Goal: Contribute content: Add original content to the website for others to see

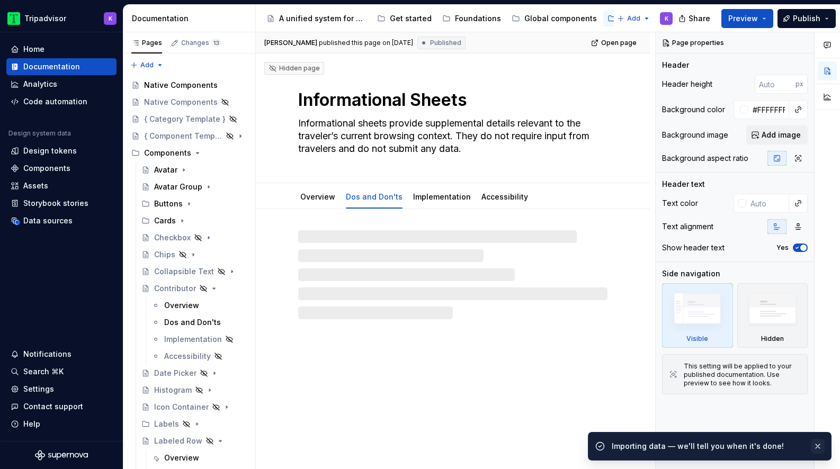
click at [819, 449] on button "button" at bounding box center [818, 446] width 14 height 15
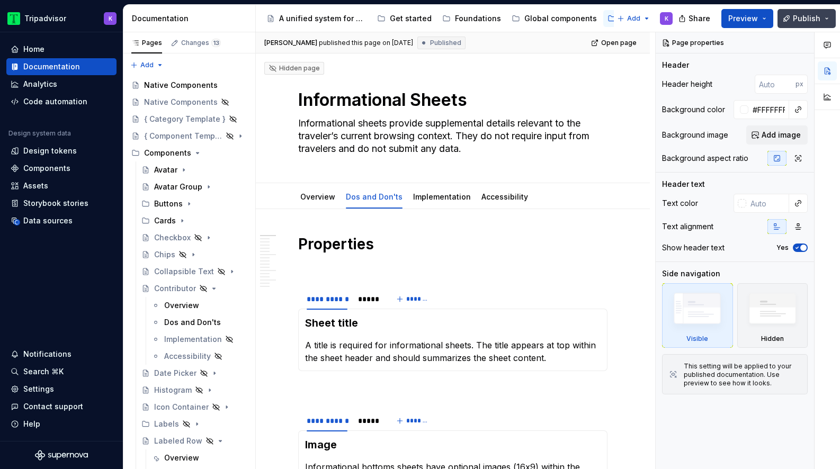
click at [820, 21] on span "Publish" at bounding box center [807, 18] width 28 height 11
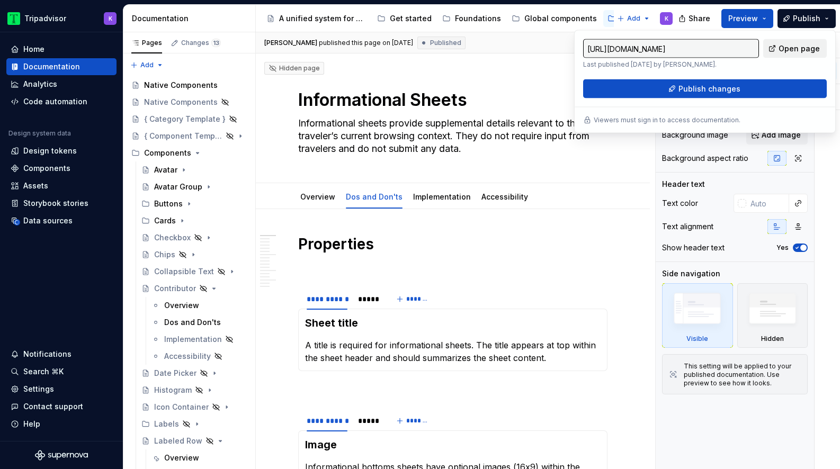
click at [810, 48] on span "Open page" at bounding box center [799, 48] width 41 height 11
click at [744, 21] on span "Preview" at bounding box center [743, 18] width 30 height 11
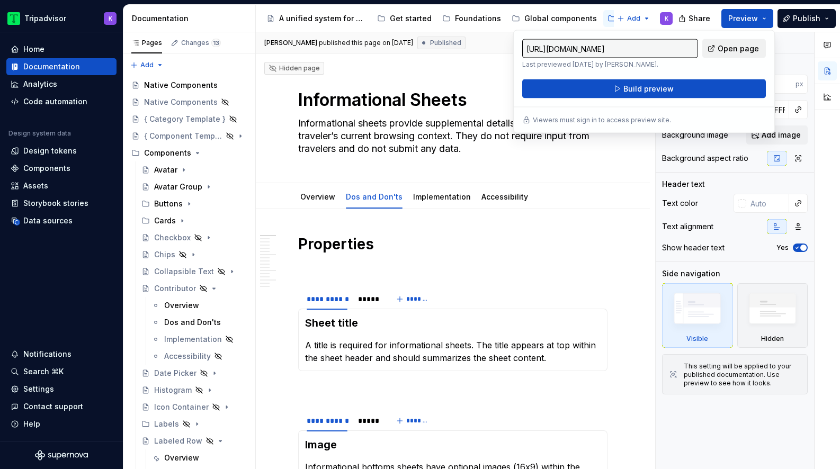
click at [734, 51] on span "Open page" at bounding box center [738, 48] width 41 height 11
click at [491, 72] on div "Edit header" at bounding box center [449, 71] width 386 height 19
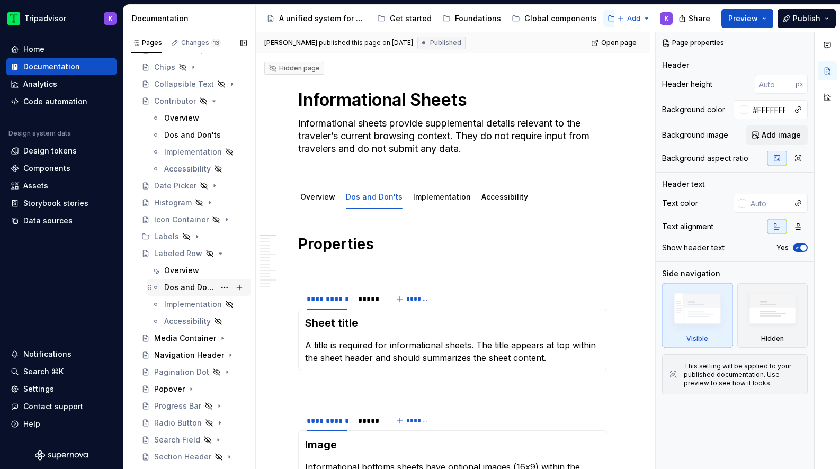
scroll to position [269, 0]
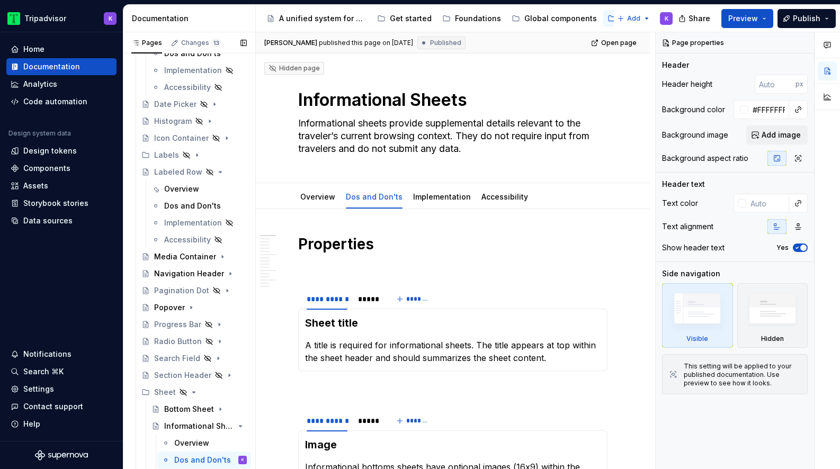
click at [0, 0] on button "Page tree" at bounding box center [0, 0] width 0 height 0
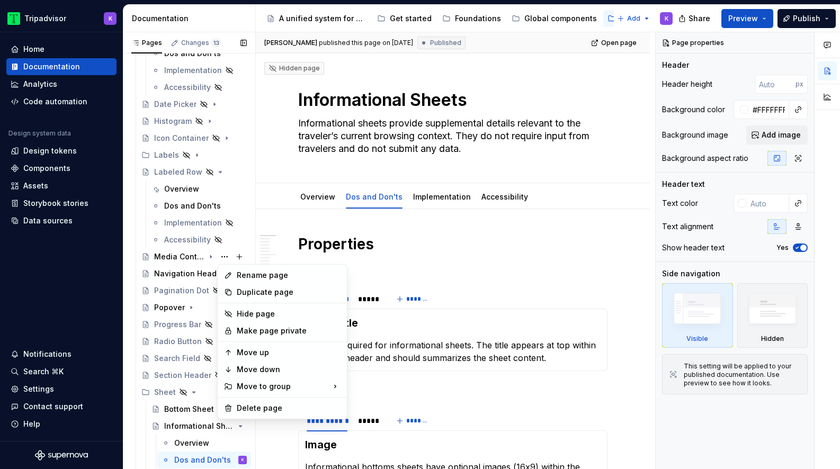
click at [172, 247] on div "Pages Changes 13 Add Accessibility guide for tree Page tree. Navigate the tree …" at bounding box center [189, 253] width 132 height 442
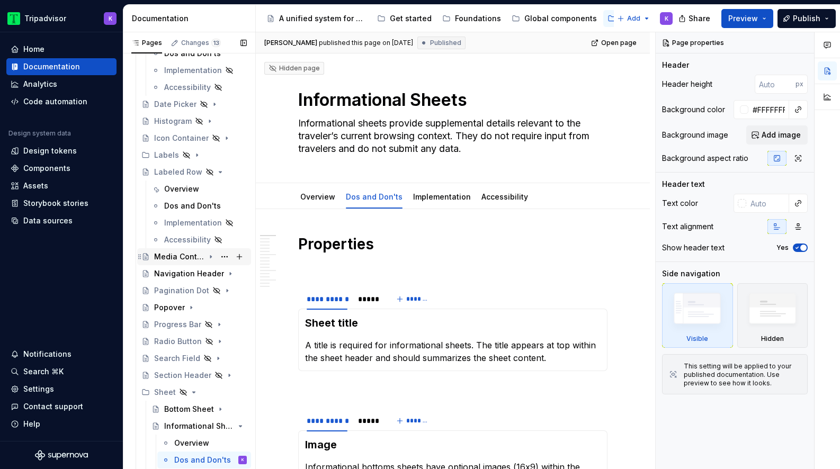
click at [172, 259] on div "Media Container" at bounding box center [179, 257] width 50 height 11
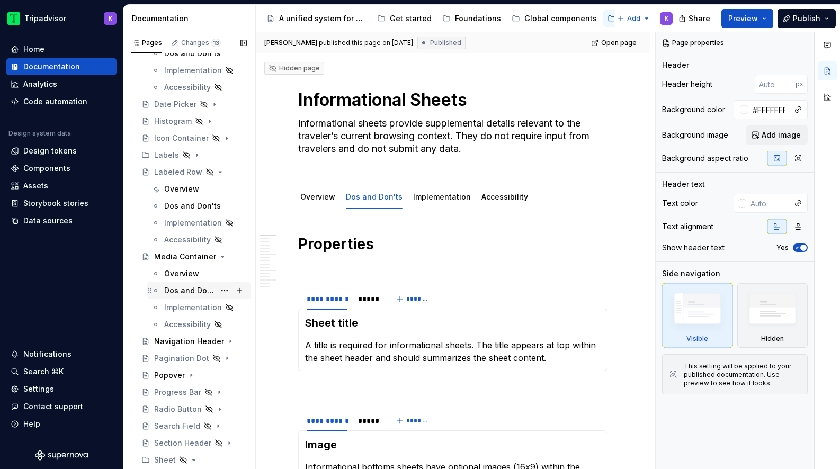
click at [196, 291] on div "Dos and Don'ts" at bounding box center [189, 291] width 51 height 11
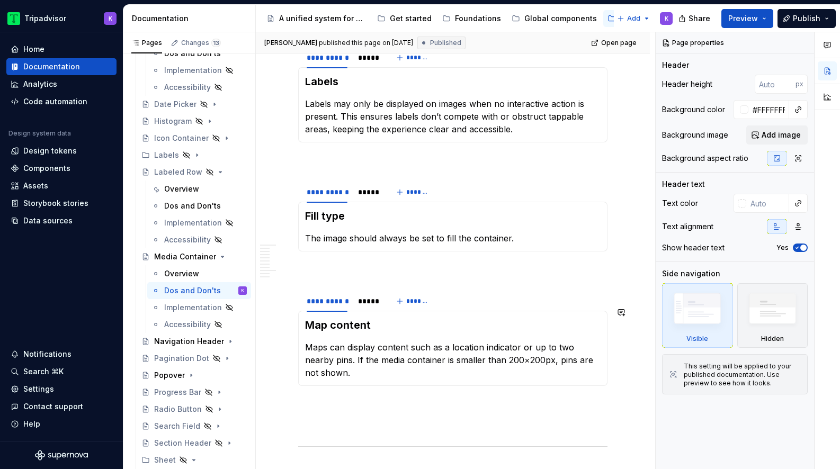
scroll to position [721, 0]
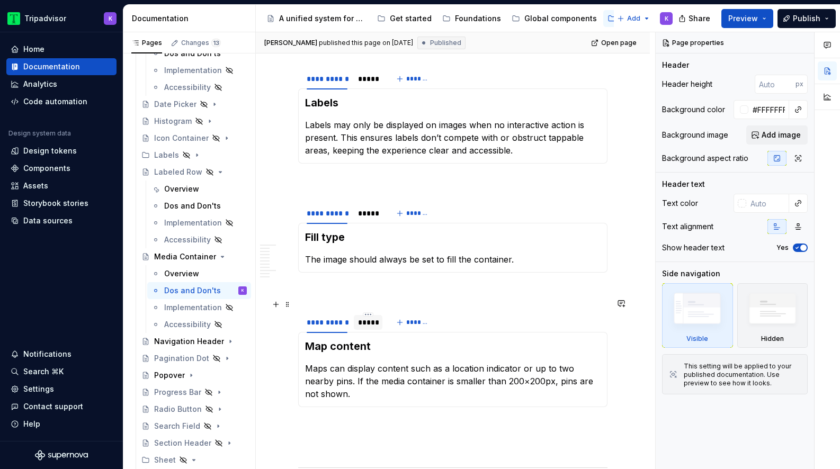
click at [366, 317] on div "*****" at bounding box center [368, 322] width 20 height 11
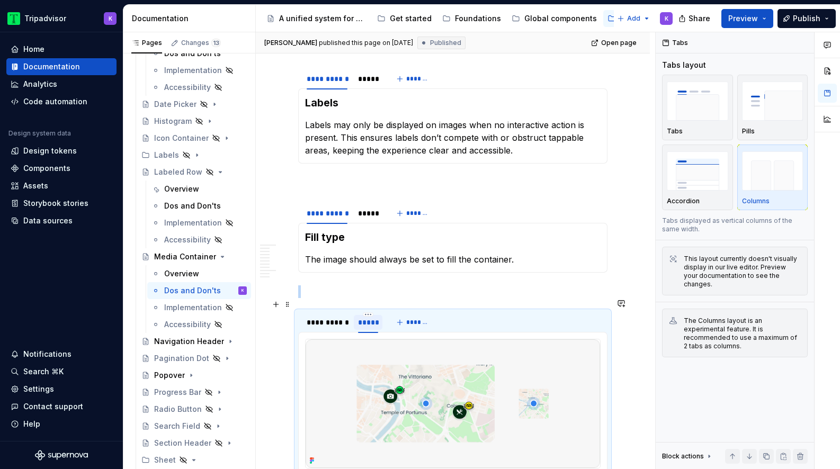
scroll to position [860, 0]
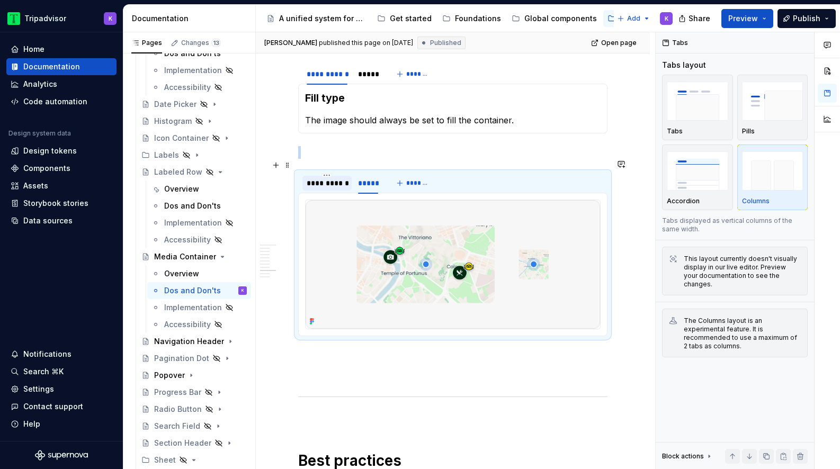
click at [339, 176] on div "**********" at bounding box center [327, 183] width 49 height 15
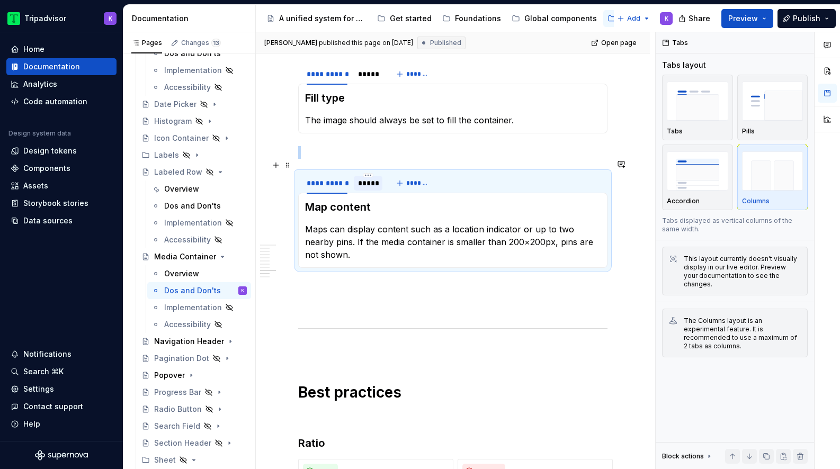
click at [362, 177] on div "*****" at bounding box center [368, 183] width 29 height 15
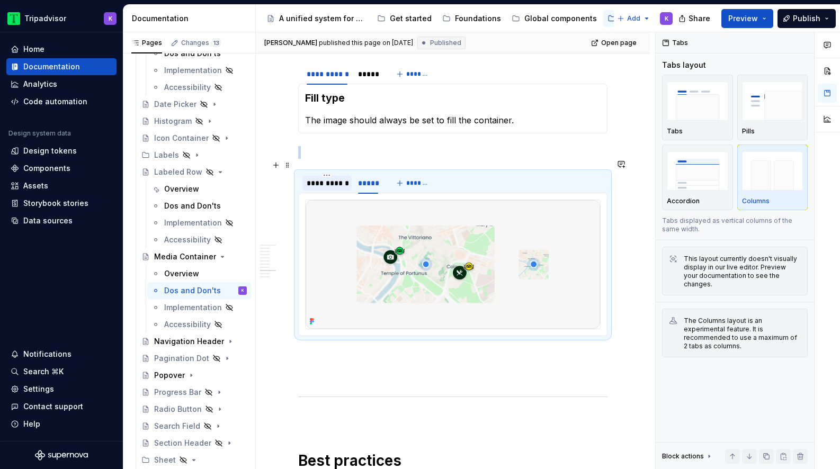
click at [322, 178] on div "**********" at bounding box center [327, 183] width 41 height 11
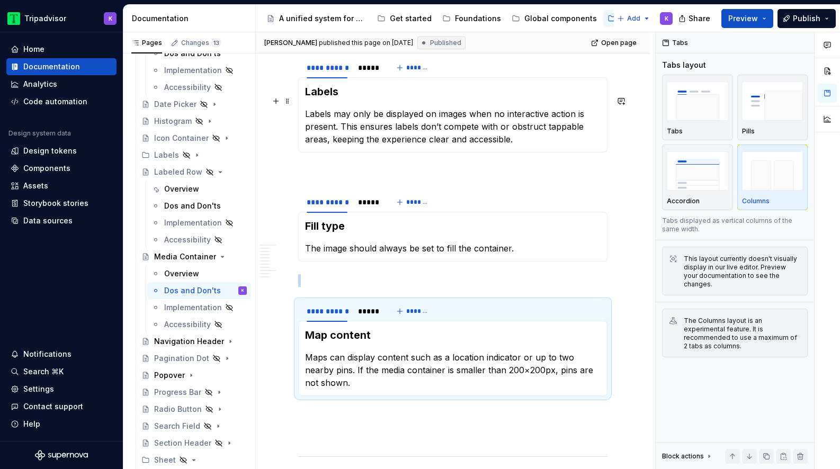
scroll to position [736, 0]
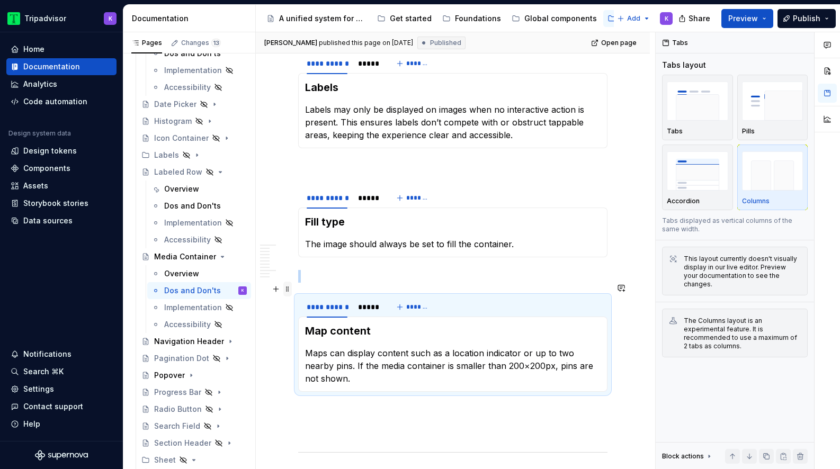
click at [287, 288] on span at bounding box center [287, 289] width 8 height 15
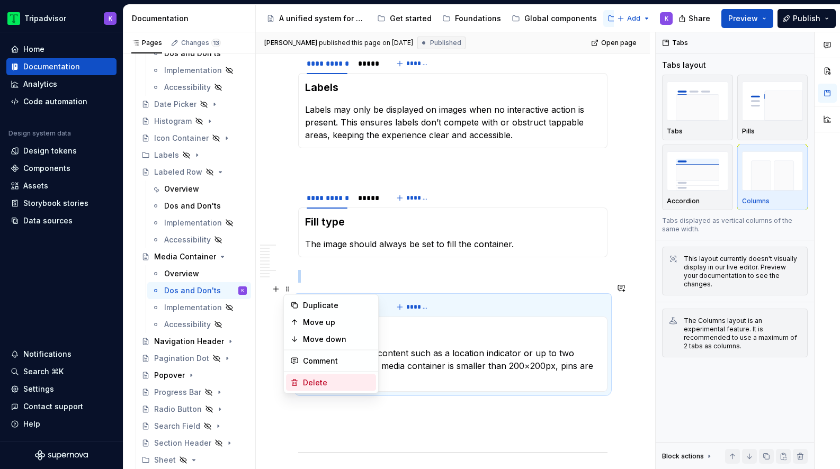
click at [321, 379] on div "Delete" at bounding box center [337, 383] width 69 height 11
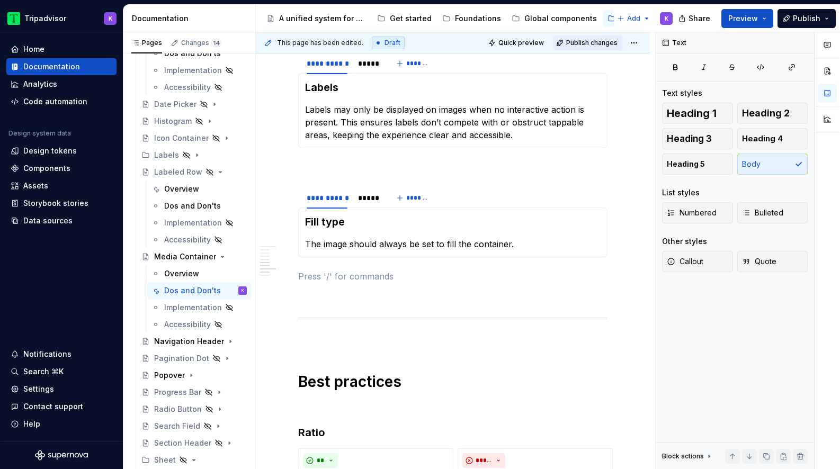
click at [583, 43] on span "Publish changes" at bounding box center [591, 43] width 51 height 8
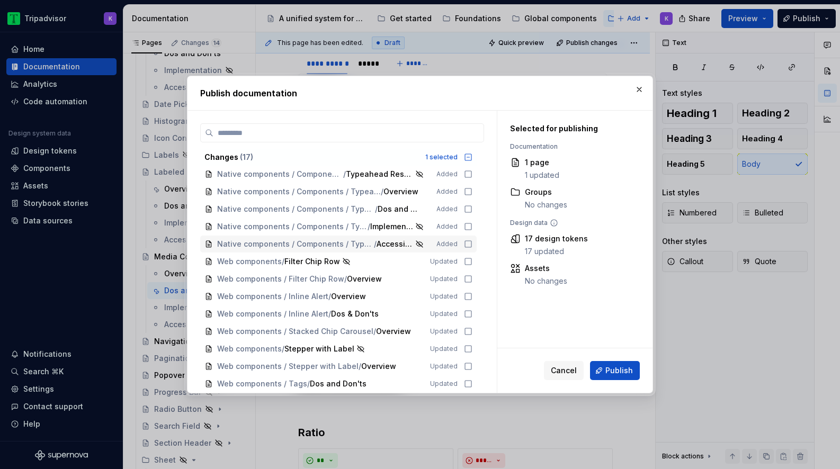
scroll to position [0, 0]
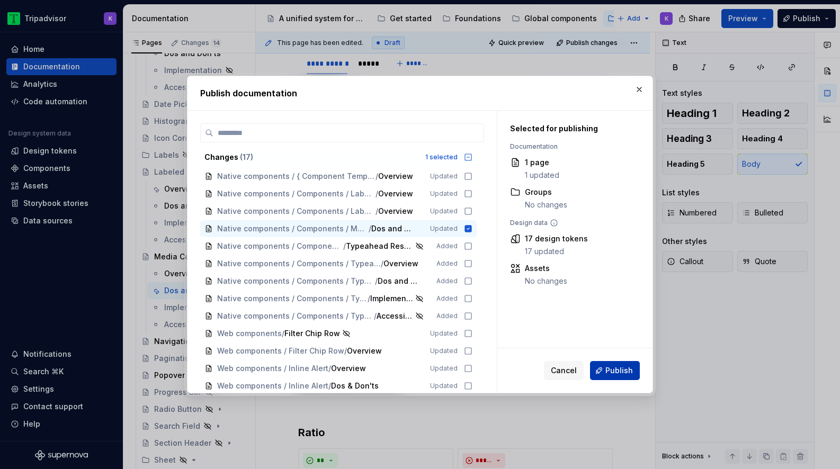
click at [617, 369] on span "Publish" at bounding box center [620, 371] width 28 height 11
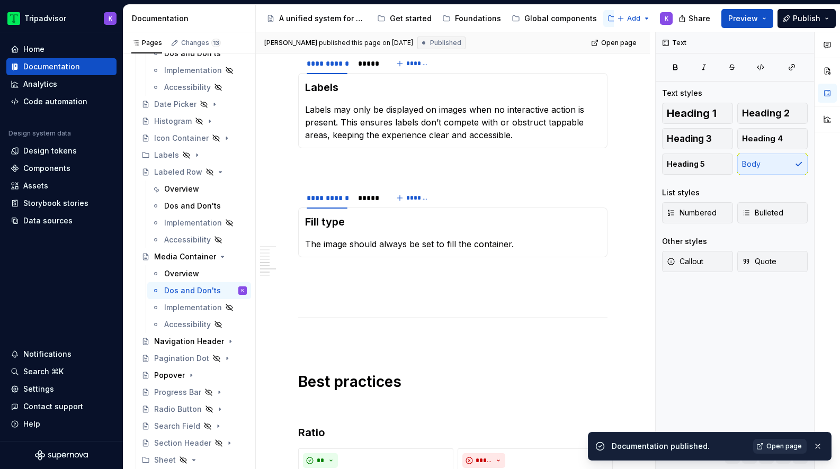
click at [776, 447] on span "Open page" at bounding box center [784, 446] width 35 height 8
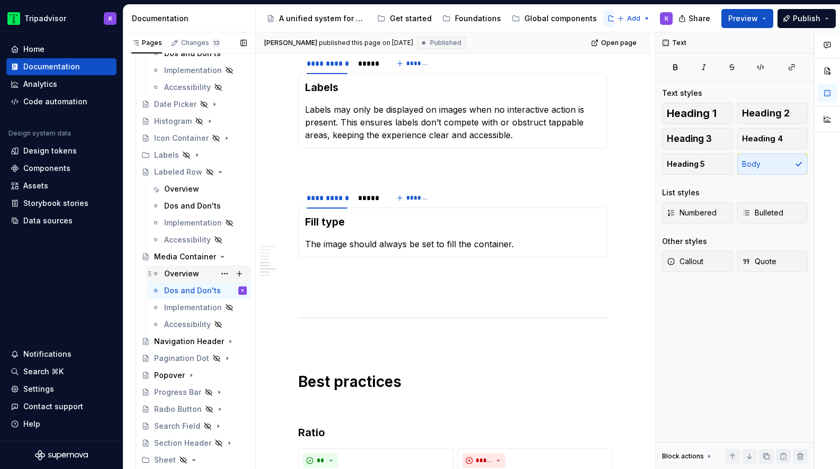
click at [203, 267] on div "Overview" at bounding box center [205, 273] width 83 height 15
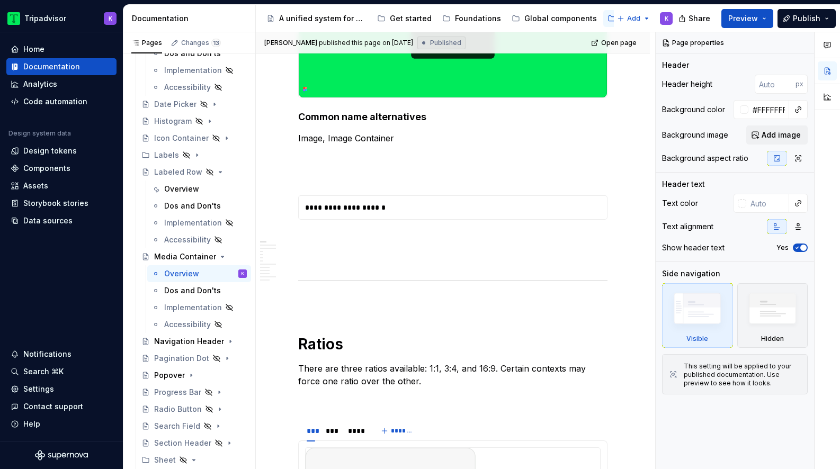
scroll to position [423, 0]
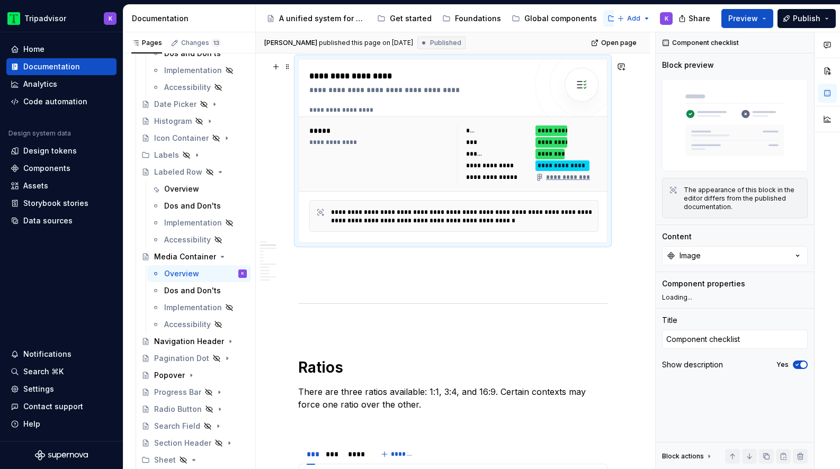
click at [463, 175] on div "**********" at bounding box center [527, 154] width 141 height 57
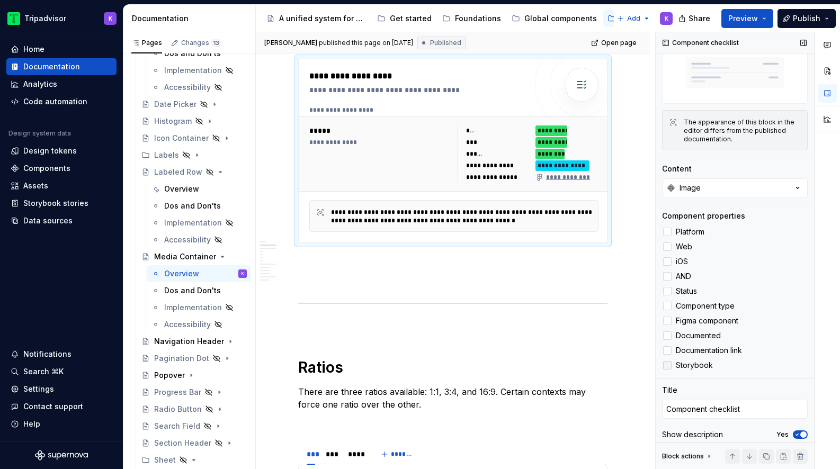
scroll to position [74, 0]
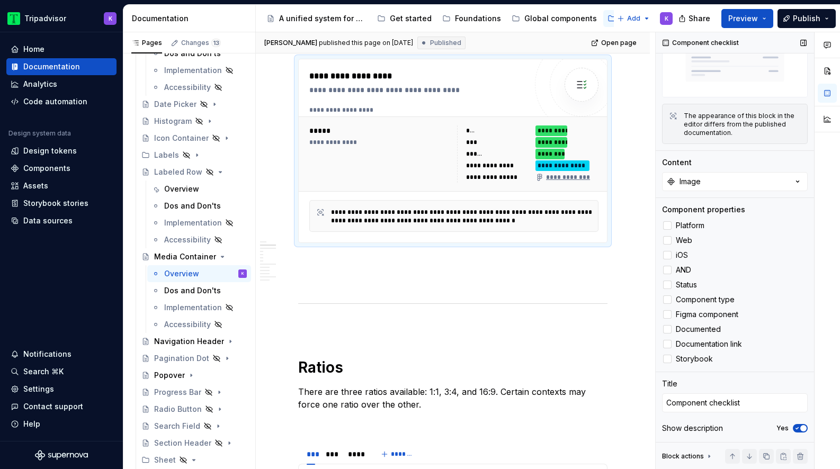
click at [803, 431] on span "button" at bounding box center [804, 428] width 6 height 6
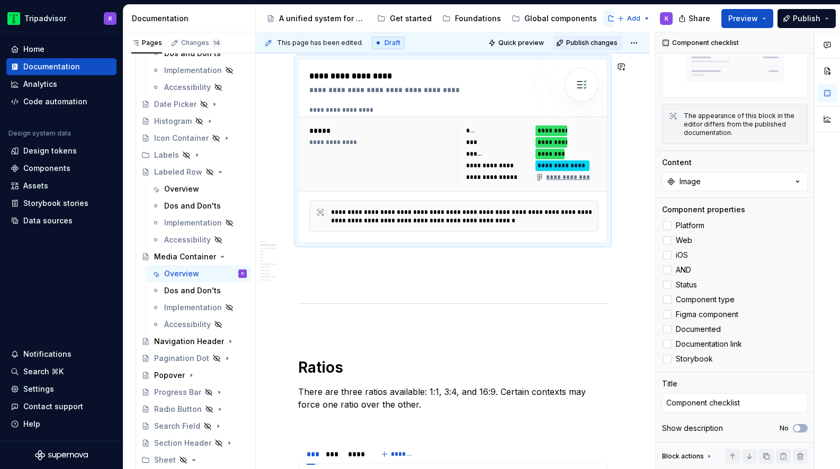
click at [585, 46] on span "Publish changes" at bounding box center [591, 43] width 51 height 8
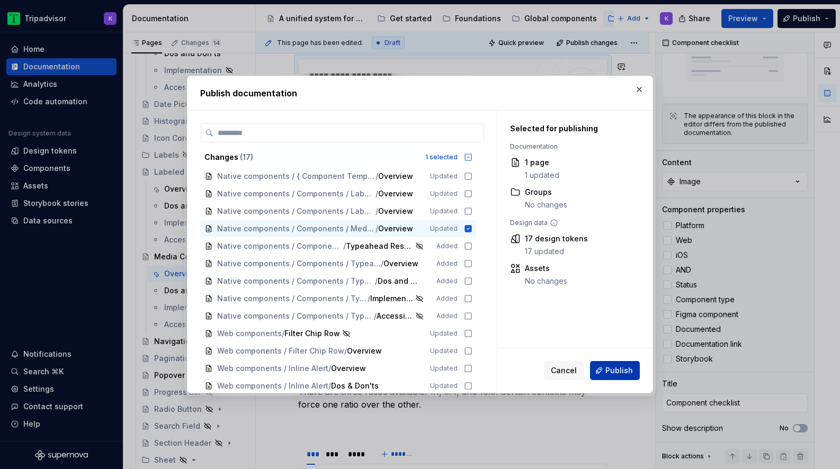
click at [611, 378] on button "Publish" at bounding box center [615, 370] width 50 height 19
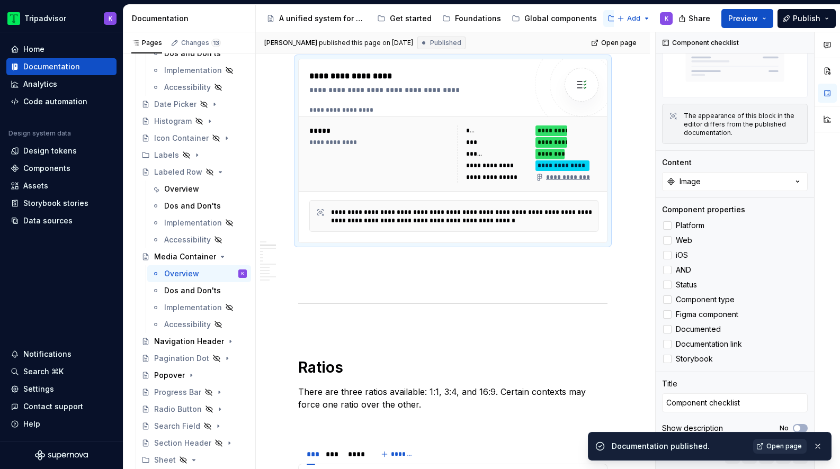
click at [775, 445] on span "Open page" at bounding box center [784, 446] width 35 height 8
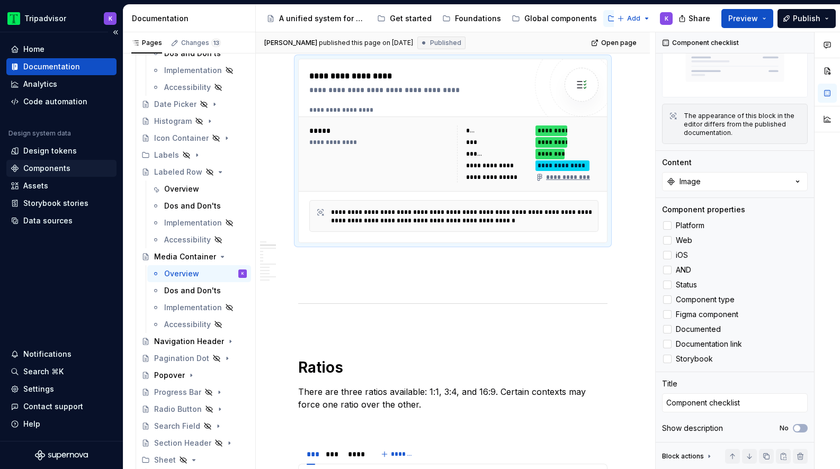
click at [63, 170] on div "Components" at bounding box center [46, 168] width 47 height 11
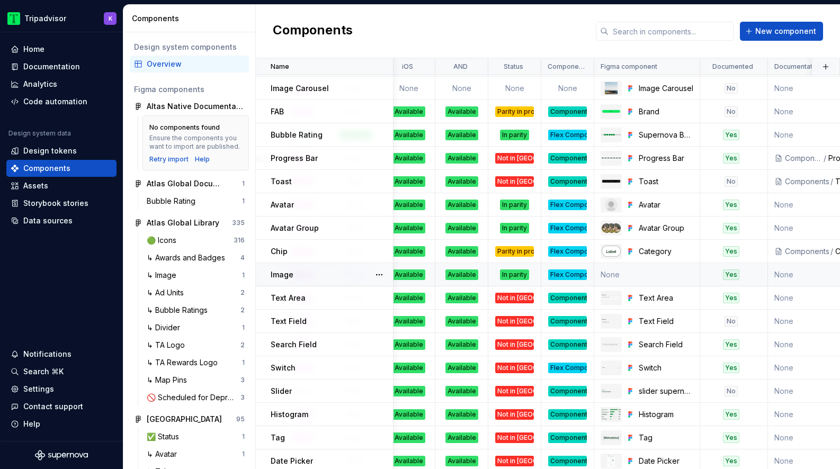
scroll to position [581, 268]
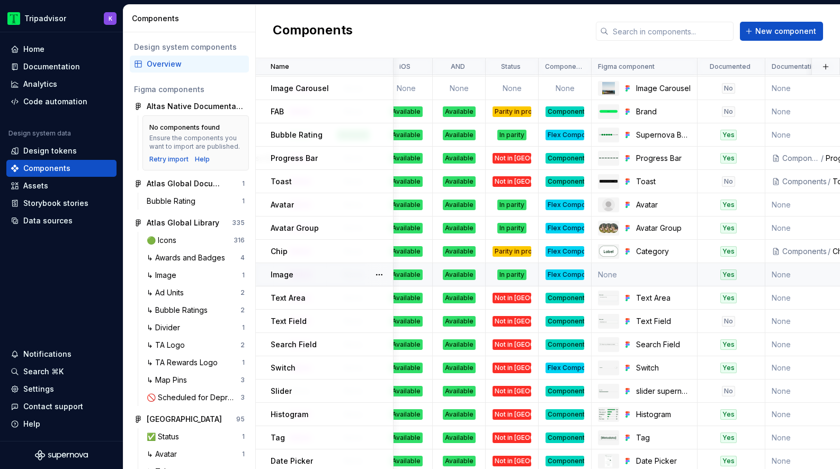
click at [600, 276] on td "None" at bounding box center [645, 274] width 106 height 23
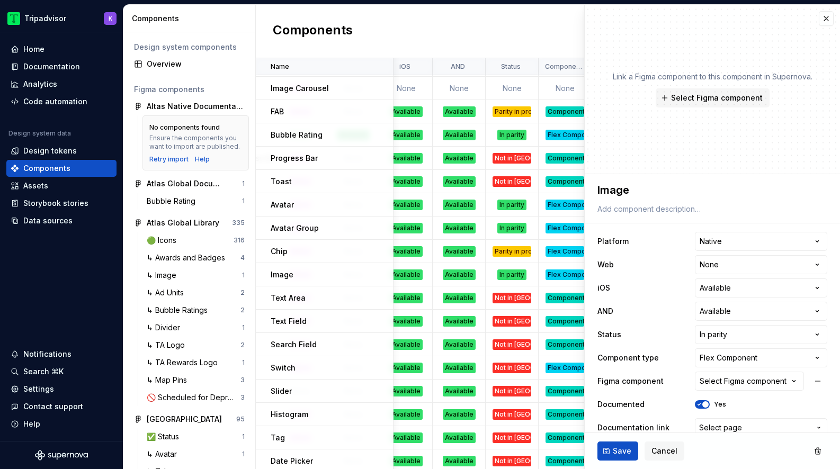
type textarea "*"
click at [735, 385] on div "Select Figma component" at bounding box center [743, 381] width 87 height 11
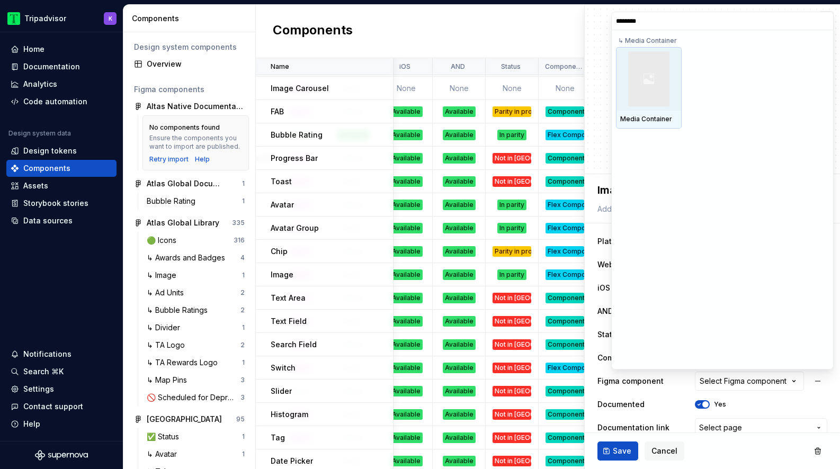
type input "*********"
click at [646, 70] on img at bounding box center [648, 78] width 41 height 55
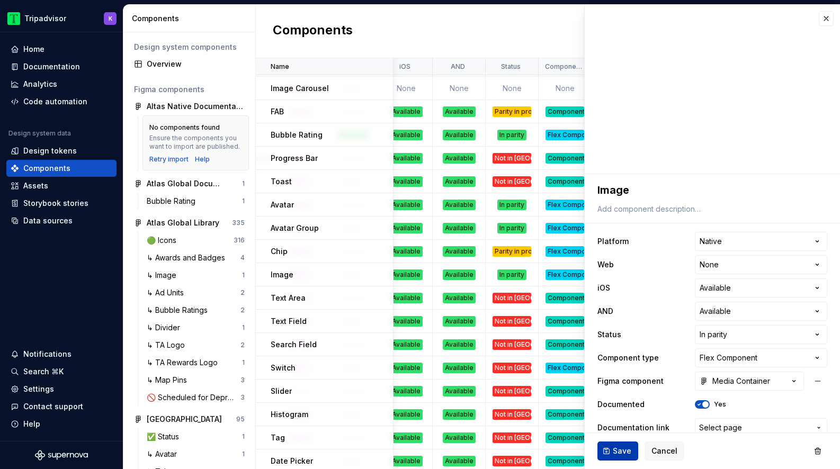
click at [616, 448] on span "Save" at bounding box center [622, 451] width 19 height 11
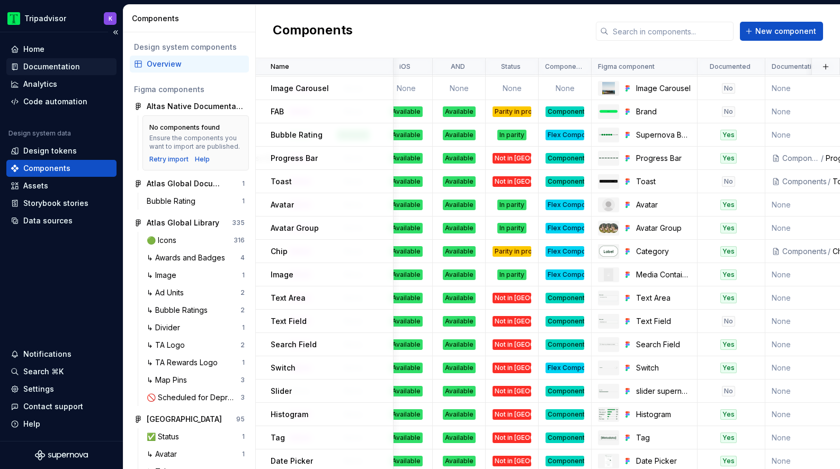
click at [67, 72] on div "Documentation" at bounding box center [61, 66] width 110 height 17
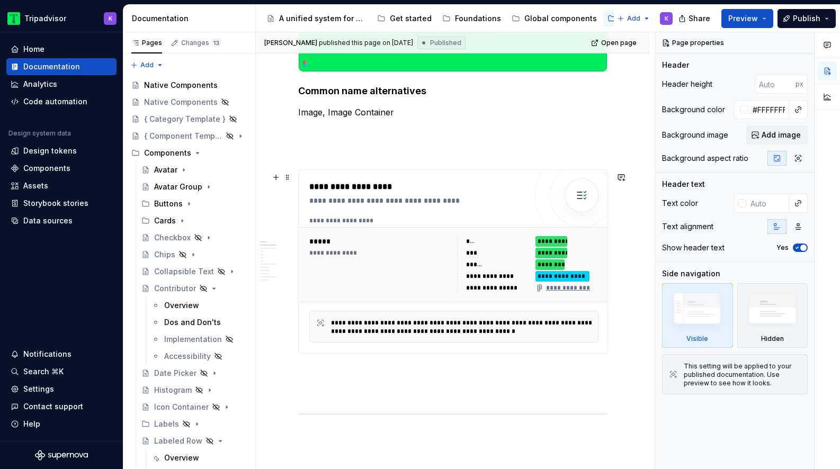
scroll to position [391, 0]
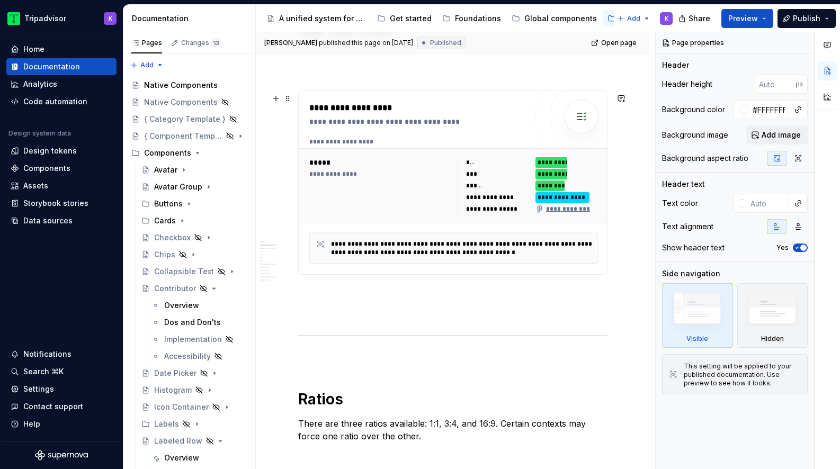
click at [509, 214] on div "**********" at bounding box center [493, 209] width 55 height 8
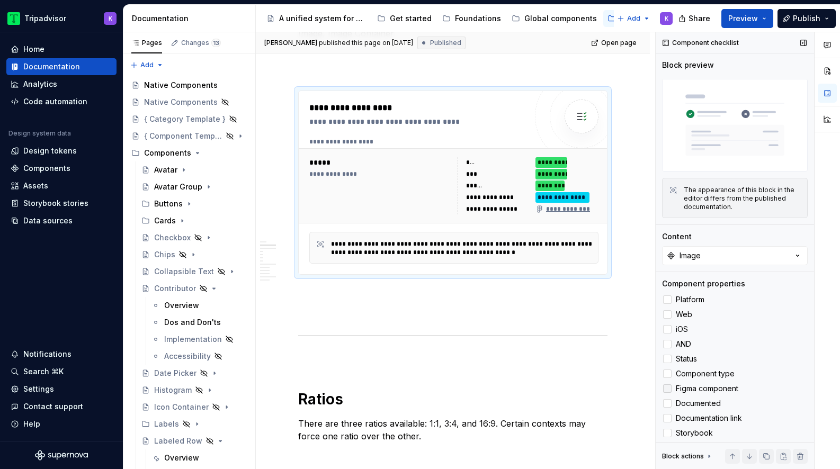
click at [668, 389] on polyline at bounding box center [668, 389] width 0 height 0
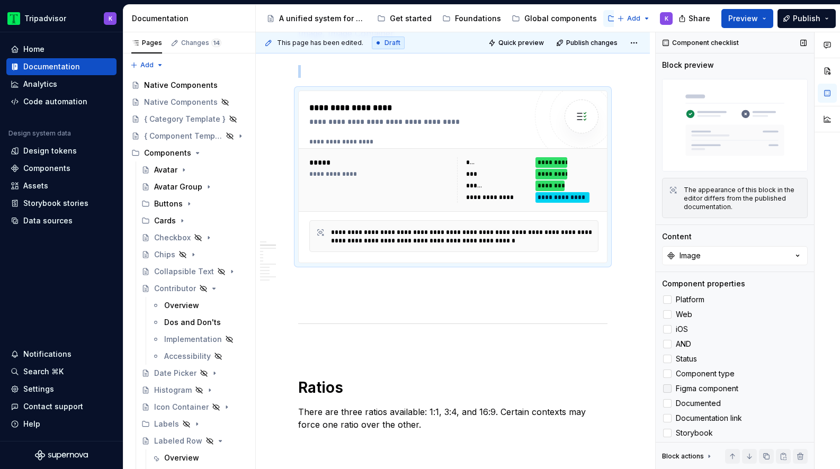
click at [669, 387] on div at bounding box center [667, 389] width 8 height 8
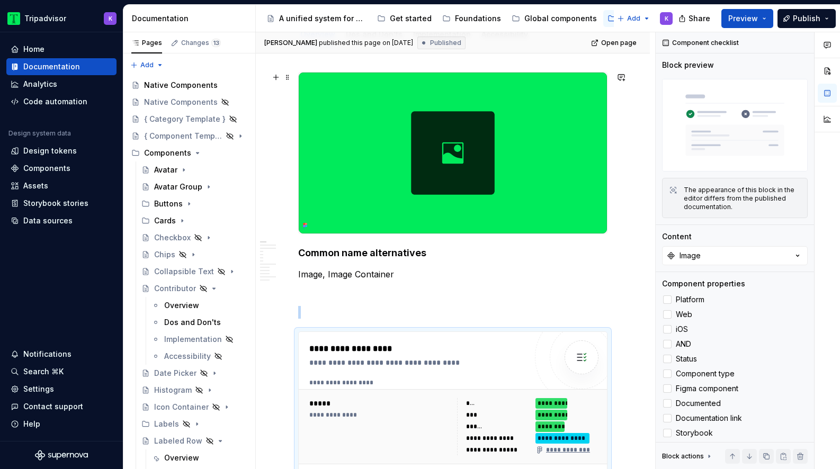
scroll to position [26, 0]
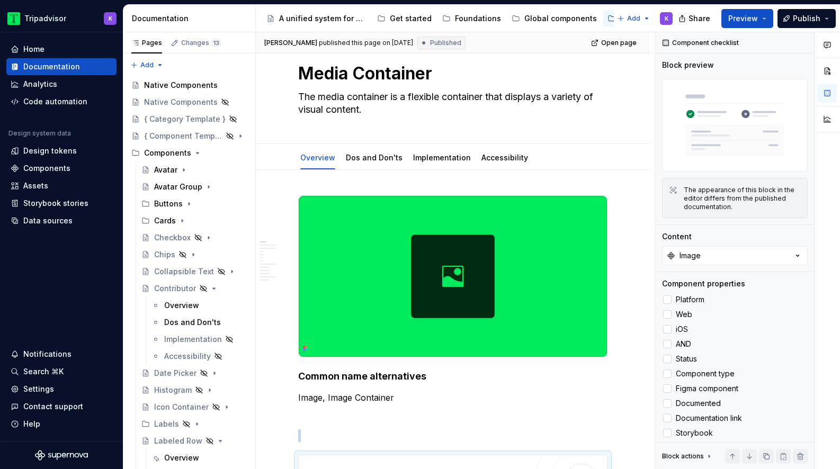
type textarea "*"
